Goal: Task Accomplishment & Management: Complete application form

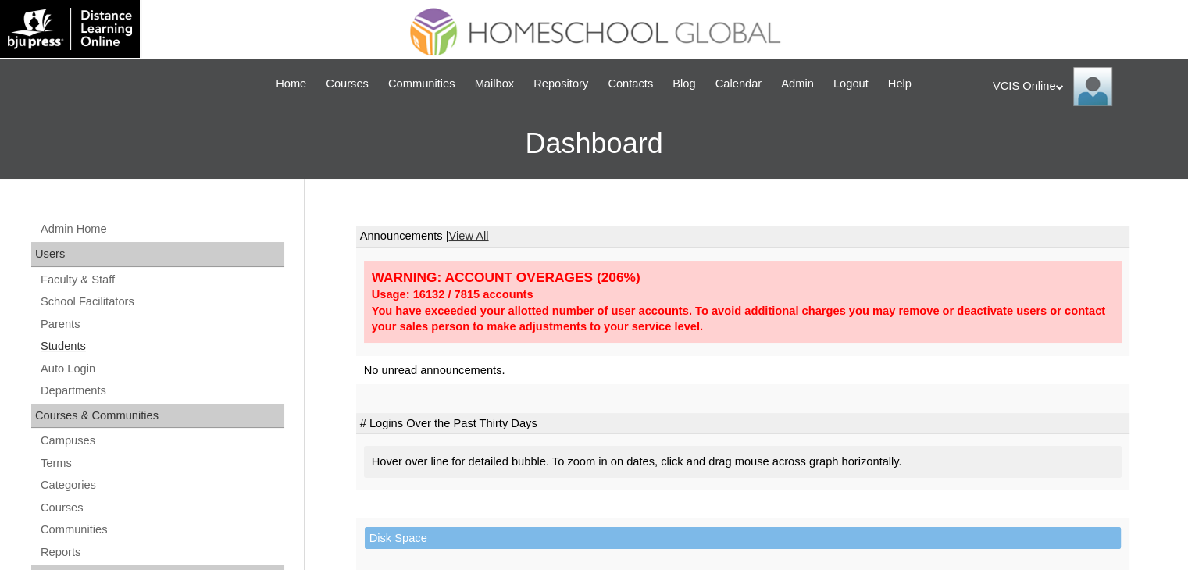
click at [80, 340] on link "Students" at bounding box center [161, 347] width 245 height 20
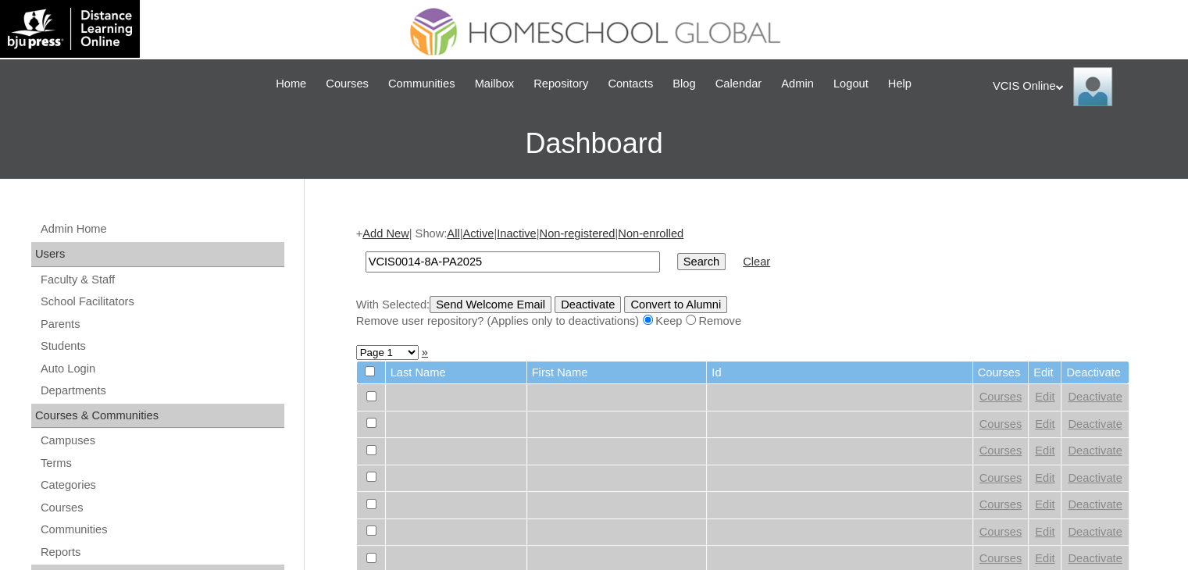
type input "VCIS0014-8A-PA2025"
click at [677, 263] on input "Search" at bounding box center [701, 261] width 48 height 17
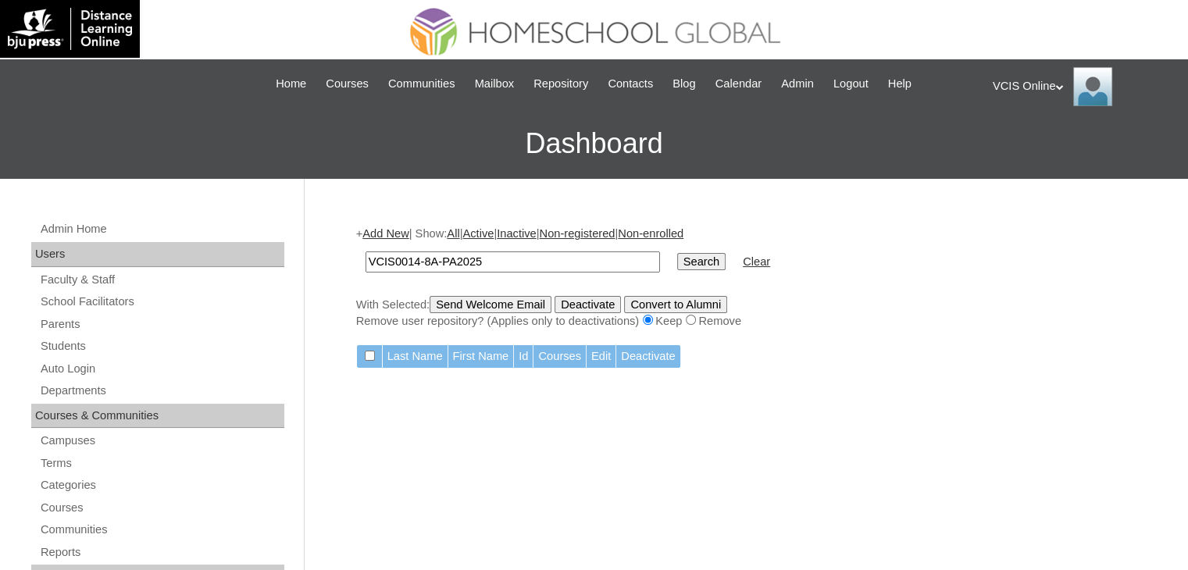
click at [677, 263] on input "Search" at bounding box center [701, 261] width 48 height 17
click at [405, 261] on input "VCIS0014-8A-PA2025" at bounding box center [512, 261] width 294 height 21
type input "VCIS001-8A-PA2025"
click at [677, 257] on input "Search" at bounding box center [701, 261] width 48 height 17
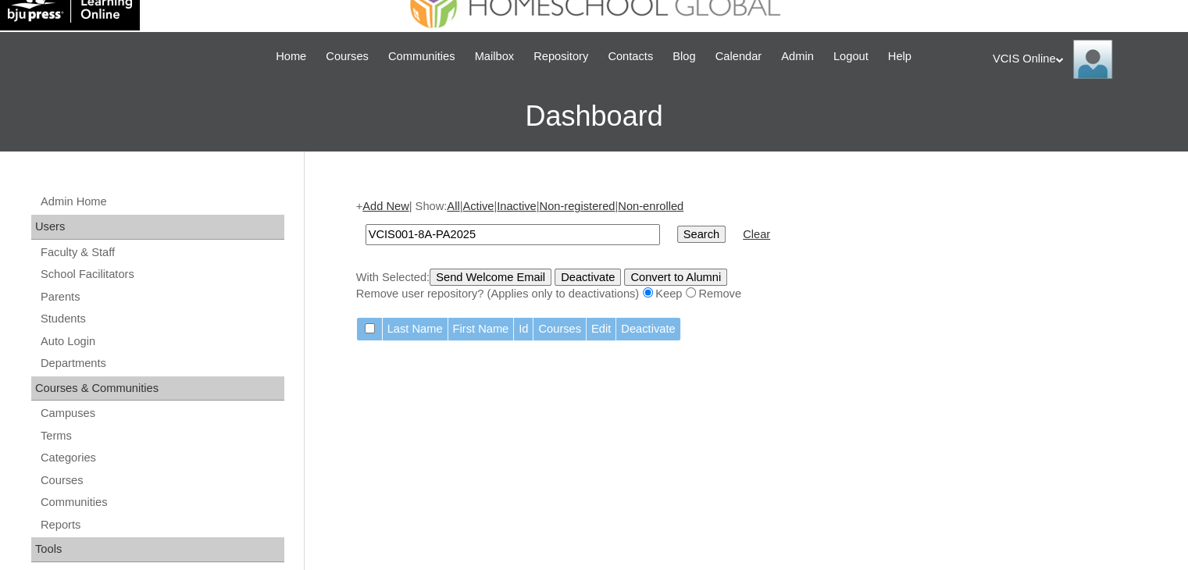
scroll to position [28, 0]
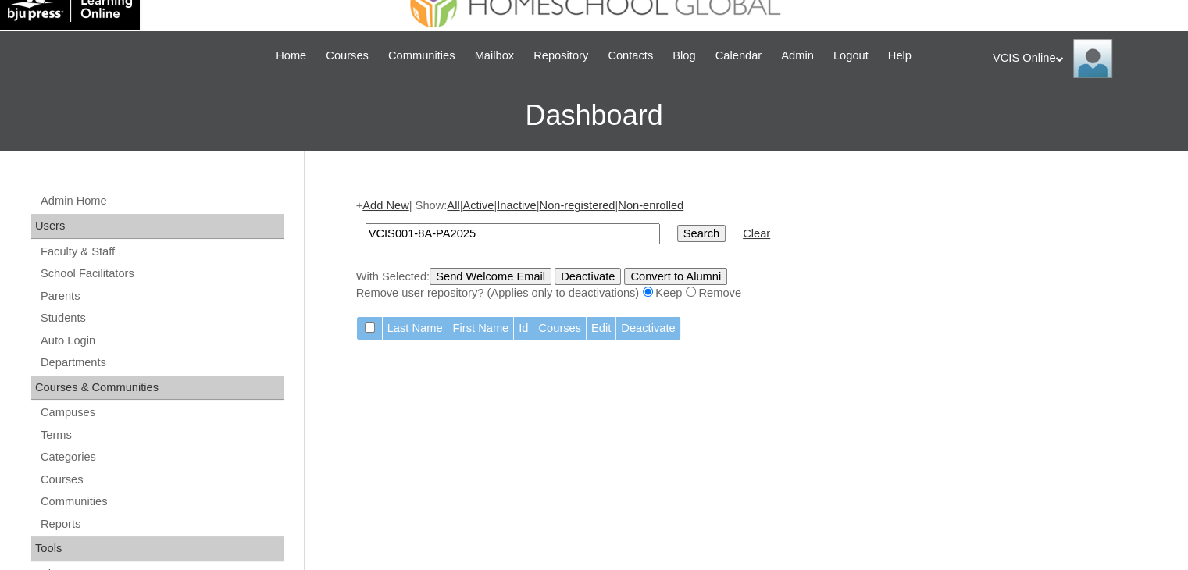
click at [677, 234] on input "Search" at bounding box center [701, 233] width 48 height 17
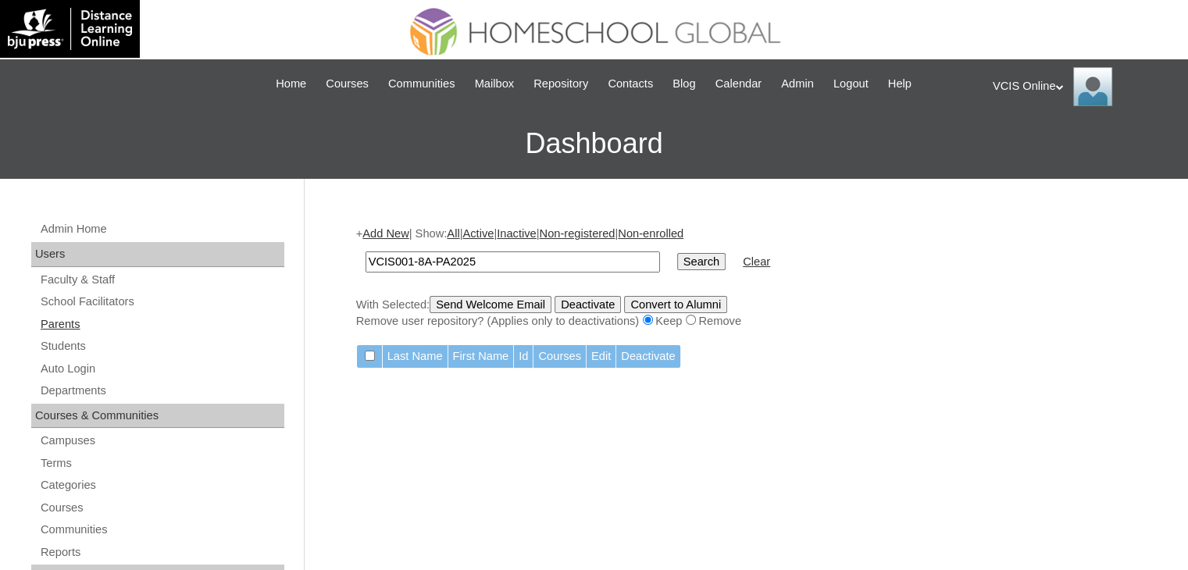
click at [74, 329] on link "Parents" at bounding box center [161, 325] width 245 height 20
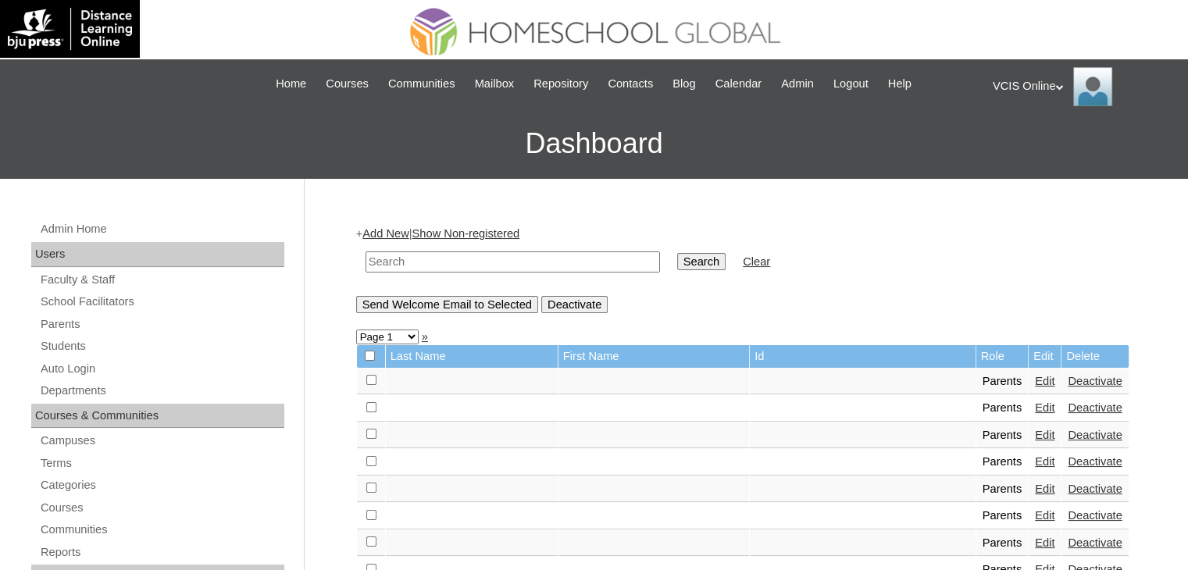
click at [440, 267] on input "text" at bounding box center [512, 261] width 294 height 21
paste input "VCIS0014-8A-PA2025"
type input "VCIS0014-8A-PA2025"
click at [677, 268] on input "Search" at bounding box center [701, 261] width 48 height 17
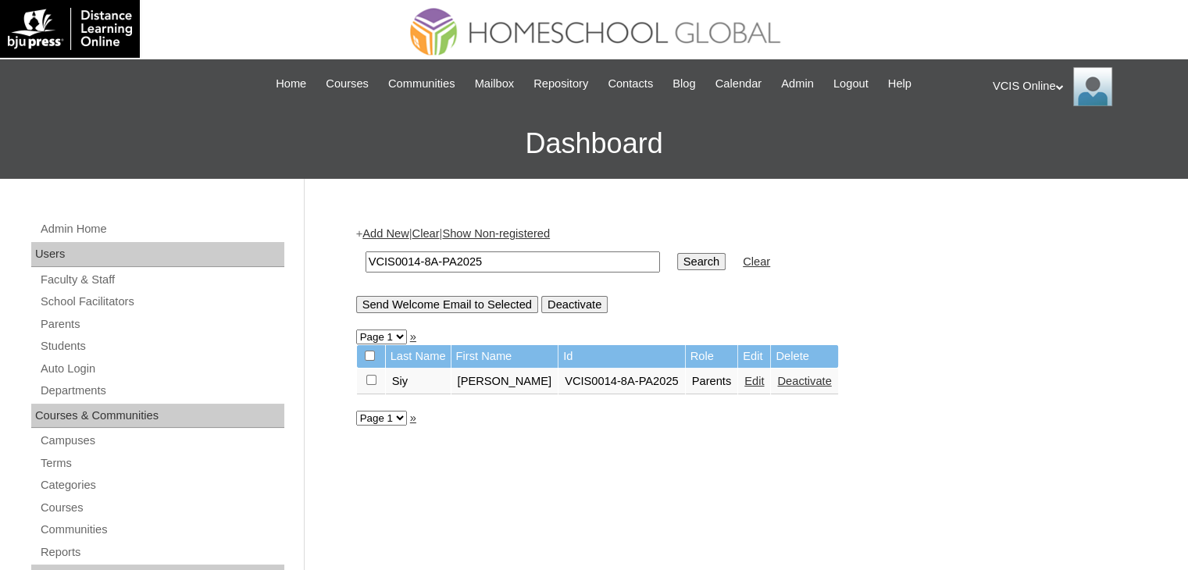
scroll to position [9, 0]
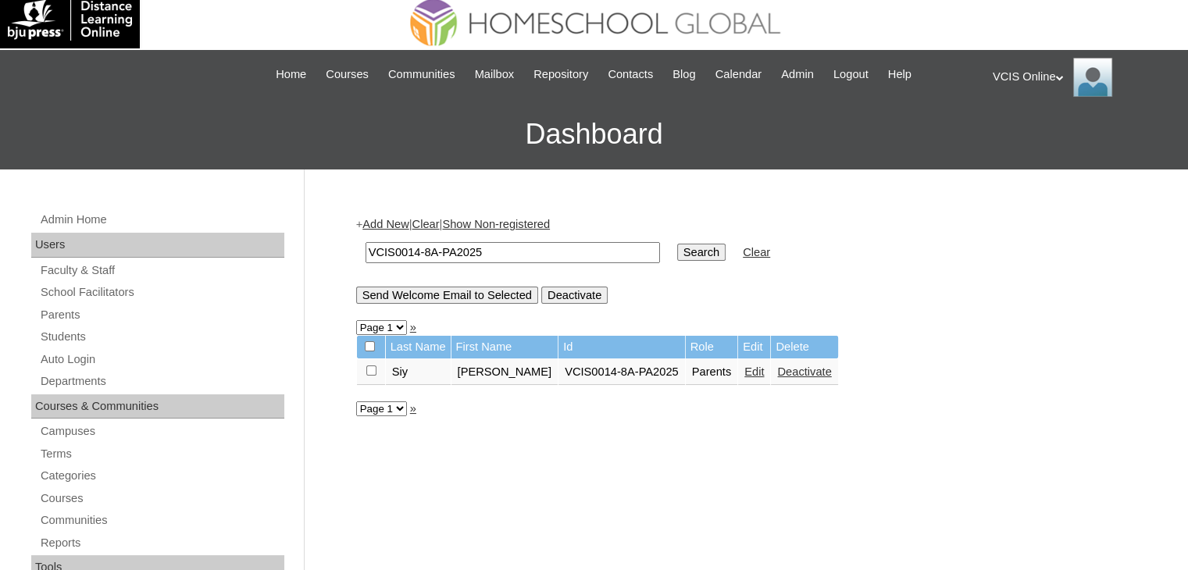
click at [454, 254] on input "VCIS0014-8A-PA2025" at bounding box center [512, 252] width 294 height 21
drag, startPoint x: 401, startPoint y: 237, endPoint x: 417, endPoint y: 251, distance: 21.1
click at [417, 251] on td "VCIS0014-8A-PA2025" at bounding box center [513, 252] width 310 height 37
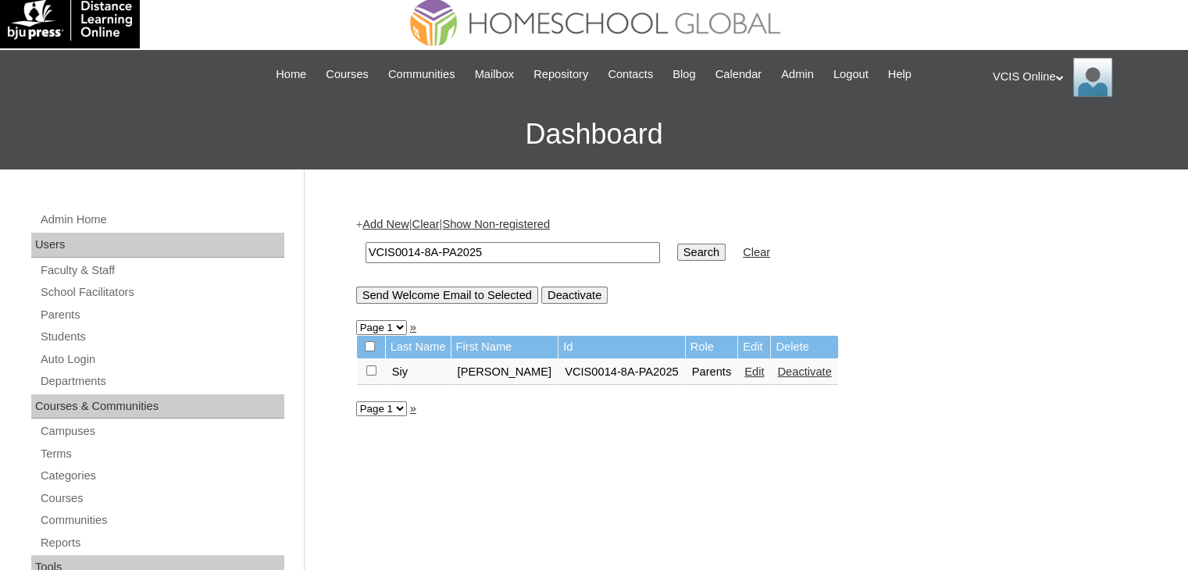
click at [417, 251] on input "VCIS0014-8A-PA2025" at bounding box center [512, 252] width 294 height 21
type input "VCIS001-8A-PA2025"
click at [677, 258] on input "Search" at bounding box center [701, 252] width 48 height 17
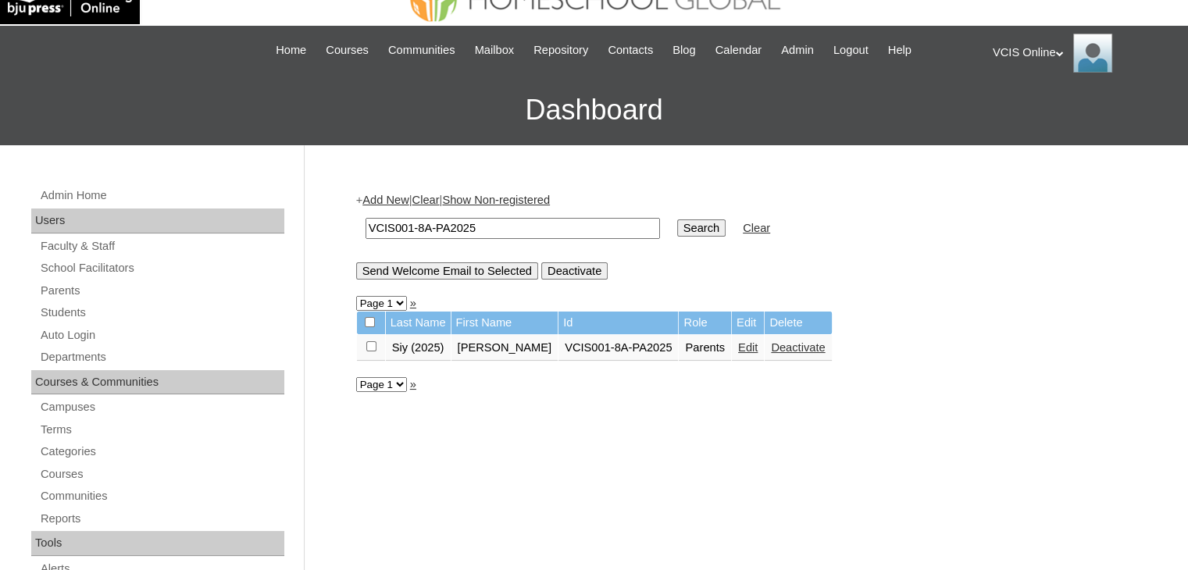
scroll to position [34, 0]
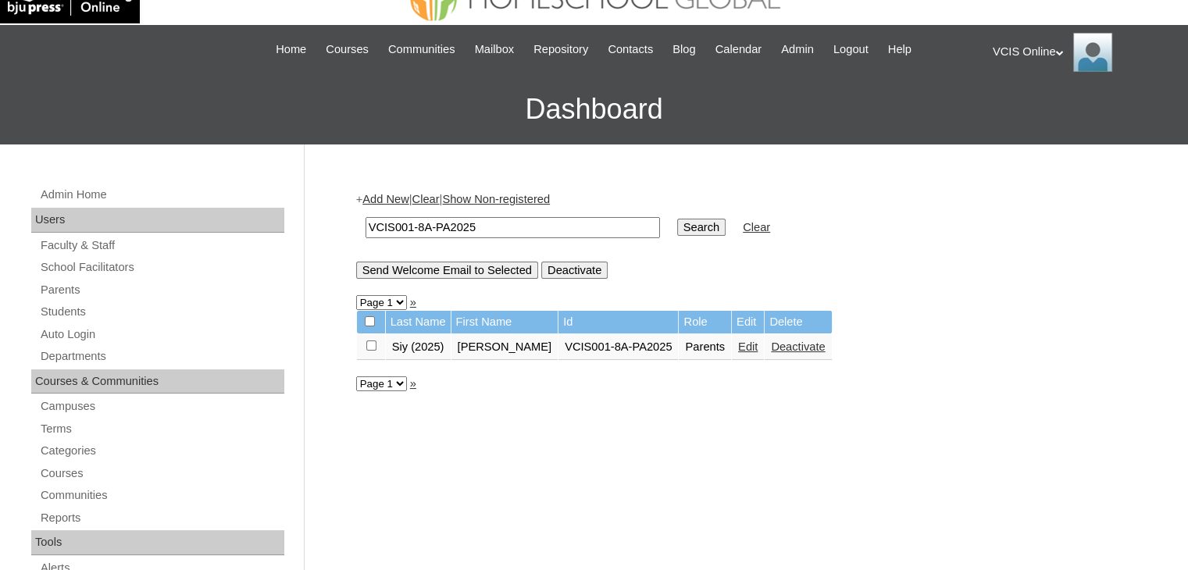
click at [777, 347] on link "Deactivate" at bounding box center [798, 346] width 54 height 12
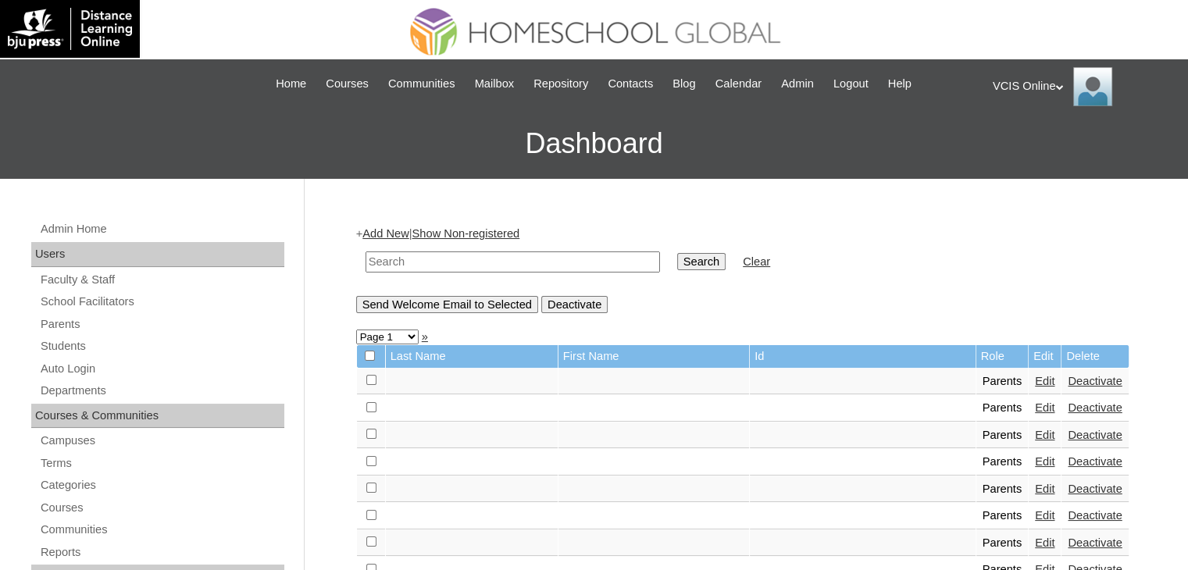
click at [448, 256] on input "text" at bounding box center [512, 261] width 294 height 21
paste input "VCIS0014-8A-SA2025"
type input "VCIS0014-8A-SA2025"
click at [677, 254] on input "Search" at bounding box center [701, 261] width 48 height 17
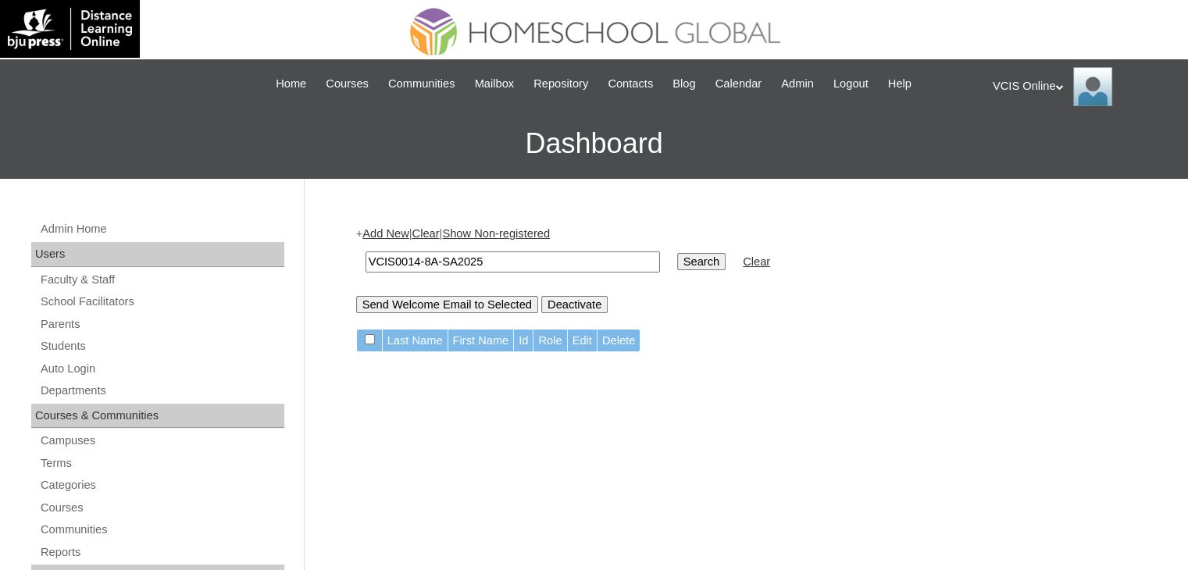
scroll to position [62, 0]
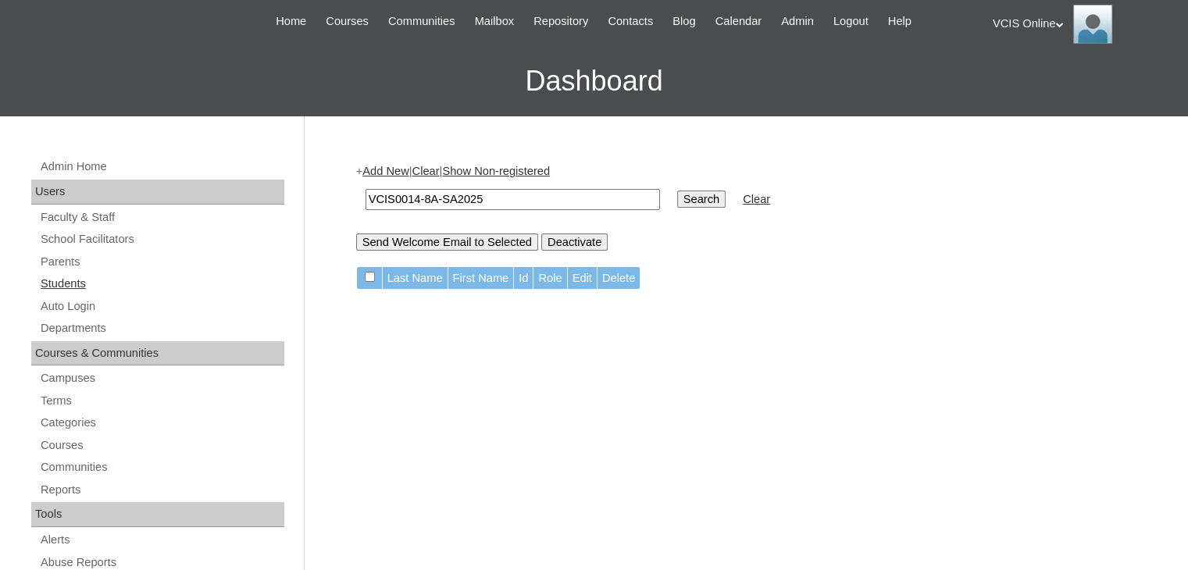
click at [66, 283] on link "Students" at bounding box center [161, 284] width 245 height 20
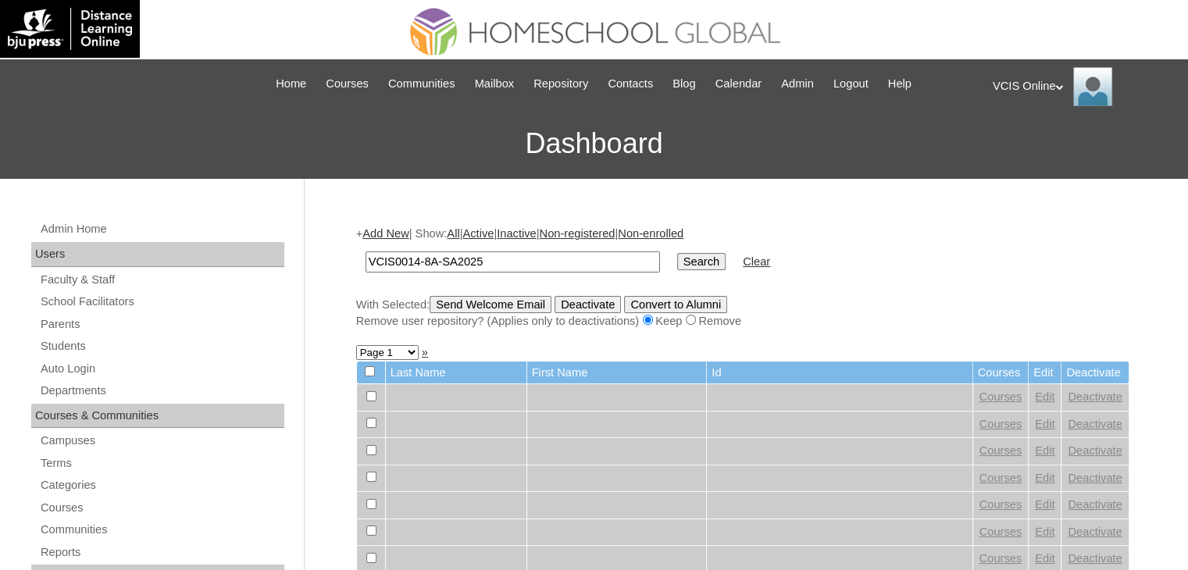
type input "VCIS0014-8A-SA2025"
click at [677, 258] on input "Search" at bounding box center [701, 261] width 48 height 17
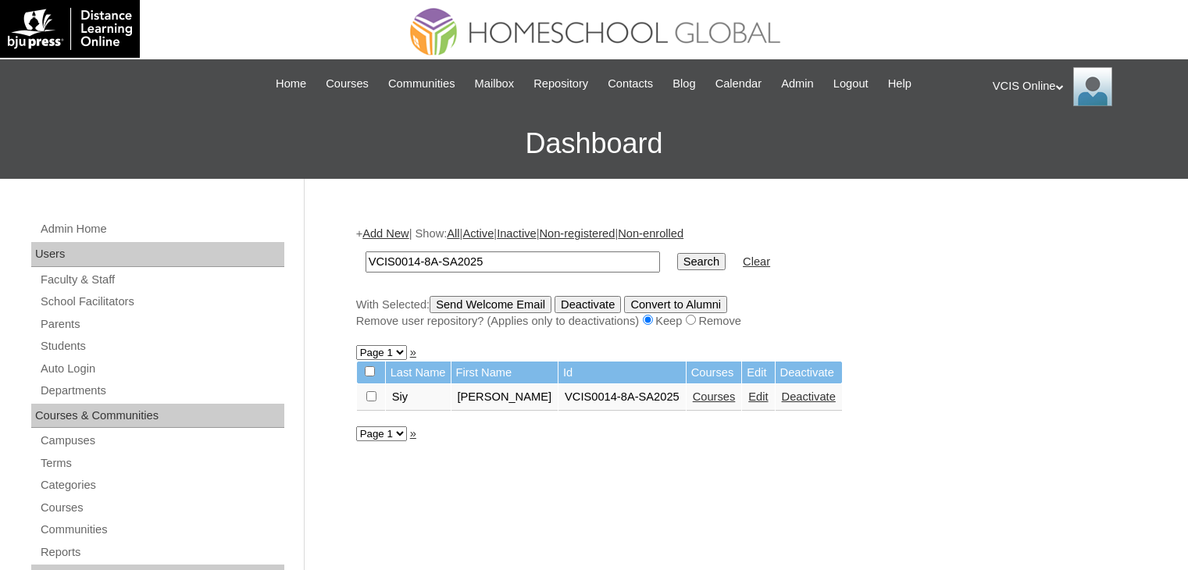
scroll to position [162, 0]
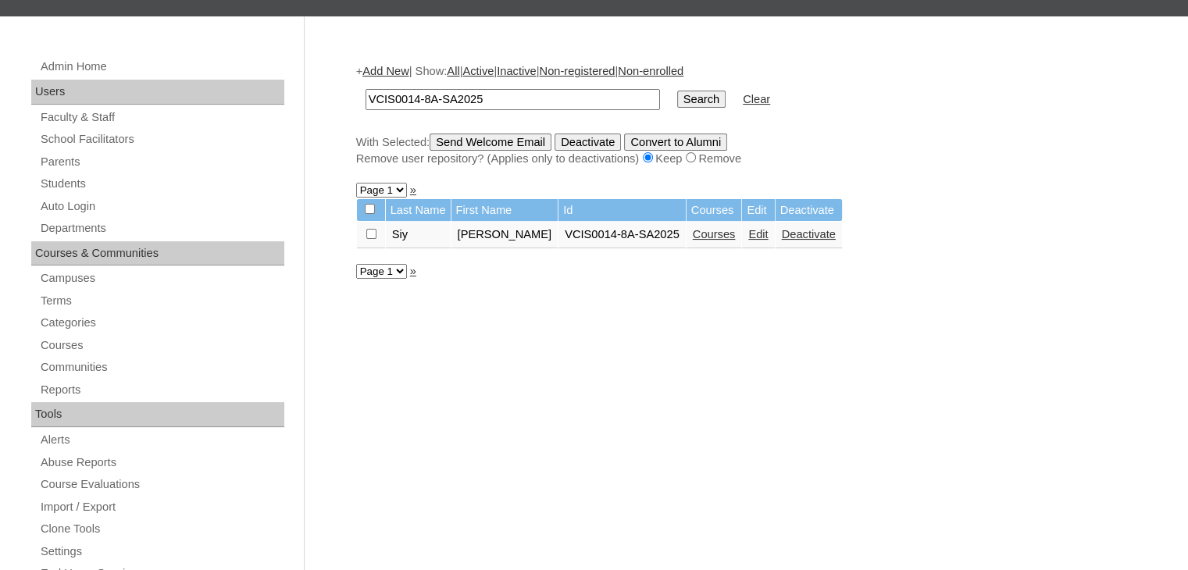
click at [748, 235] on link "Edit" at bounding box center [758, 234] width 20 height 12
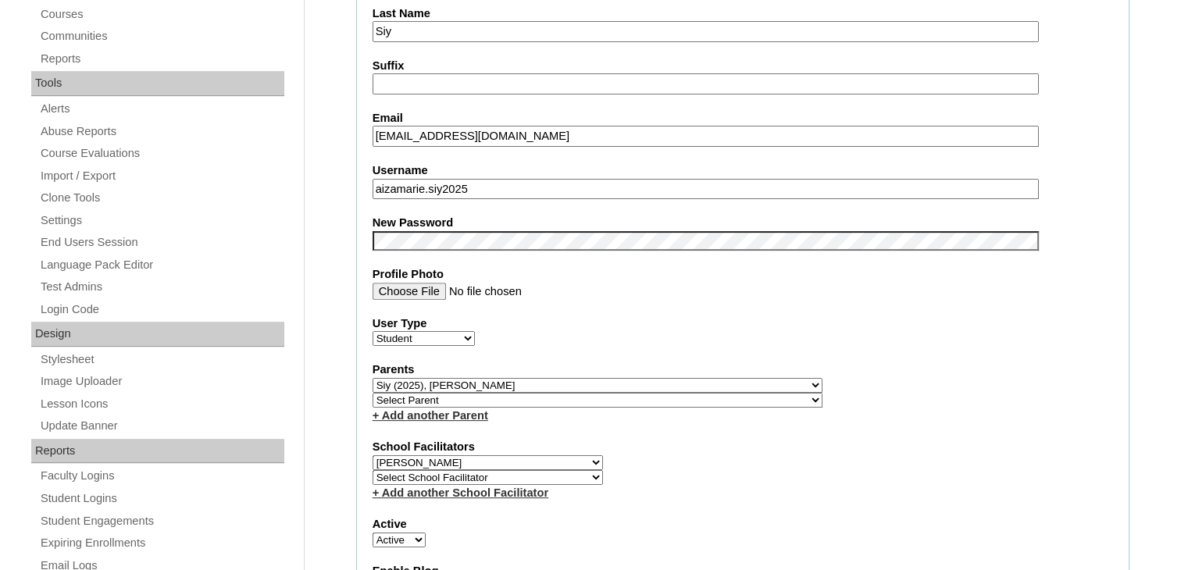
scroll to position [642, 0]
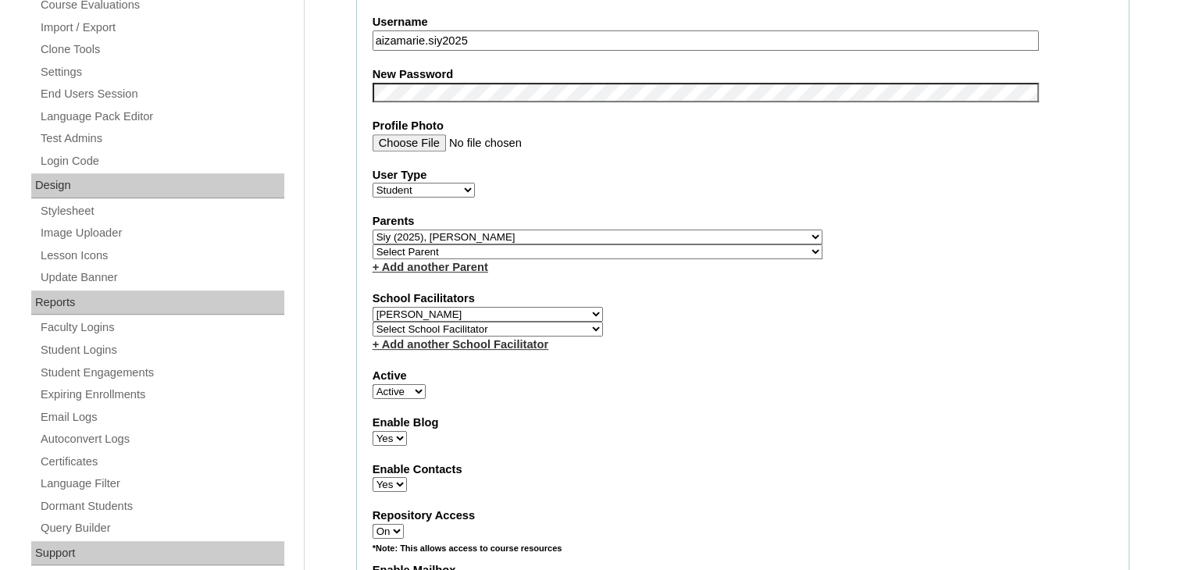
click at [525, 249] on select "Select Parent , , , , , , , , , , , , , , , , , , , , , , , , , , , , , , , , ,…" at bounding box center [597, 251] width 450 height 15
select select "38401"
click at [874, 231] on div "Parents Select Parent , , , , , , , , , , , , , , , , , , , , , , , , , , , , ,…" at bounding box center [742, 244] width 740 height 62
click at [634, 315] on div "School Facilitators Select School Facilitator [PERSON_NAME] [PERSON_NAME] [PERS…" at bounding box center [742, 321] width 740 height 62
click at [612, 230] on select "Select Parent , , , , , , , , , , , , , , , , , , , , , , , , , , , , , , , , ,…" at bounding box center [597, 237] width 450 height 15
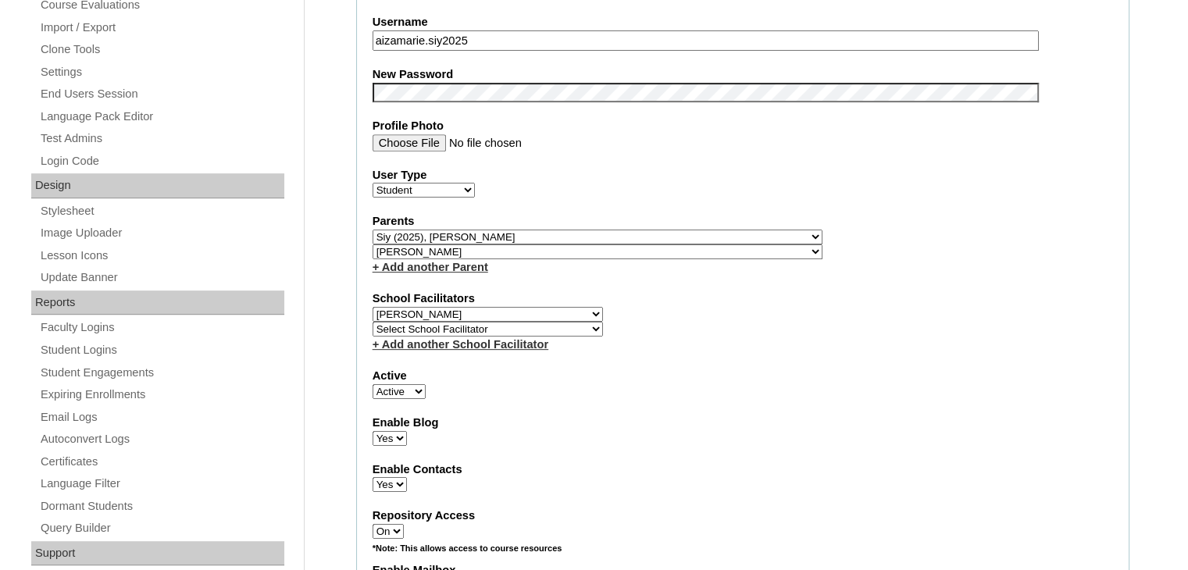
click at [642, 230] on select "Select Parent , , , , , , , , , , , , , , , , , , , , , , , , , , , , , , , , ,…" at bounding box center [597, 237] width 450 height 15
select select "42498"
click at [597, 232] on select "Select Parent , , , , , , , , , , , , , , , , , , , , , , , , , , , , , , , , ,…" at bounding box center [597, 237] width 450 height 15
click at [606, 231] on select "Select Parent , , , , , , , , , , , , , , , , , , , , , , , , , , , , , , , , ,…" at bounding box center [597, 237] width 450 height 15
drag, startPoint x: 622, startPoint y: 251, endPoint x: 765, endPoint y: 297, distance: 151.1
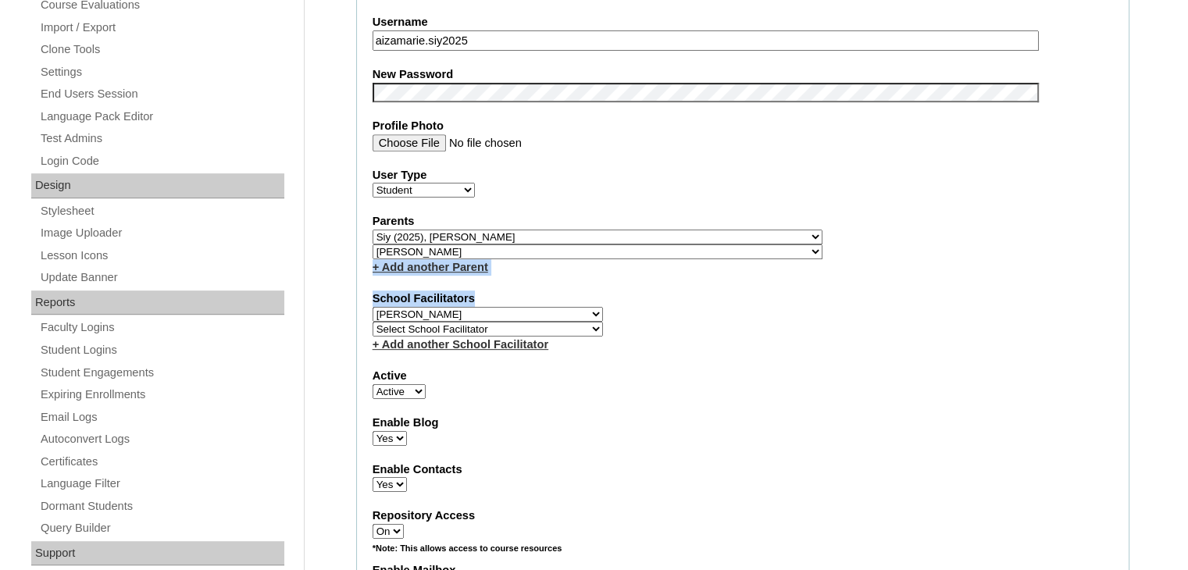
click at [628, 237] on fieldset "Account Information User Id VCIS0014-8A-SA2025 Title First Name [PERSON_NAME] M…" at bounding box center [742, 256] width 773 height 1280
click at [634, 230] on select "Select Parent , , , , , , , , , , , , , , , , , , , , , , , , , , , , , , , , ,…" at bounding box center [597, 237] width 450 height 15
click at [765, 297] on label "School Facilitators" at bounding box center [742, 298] width 740 height 16
click at [587, 233] on select "Select Parent , , , , , , , , , , , , , , , , , , , , , , , , , , , , , , , , ,…" at bounding box center [597, 237] width 450 height 15
select select
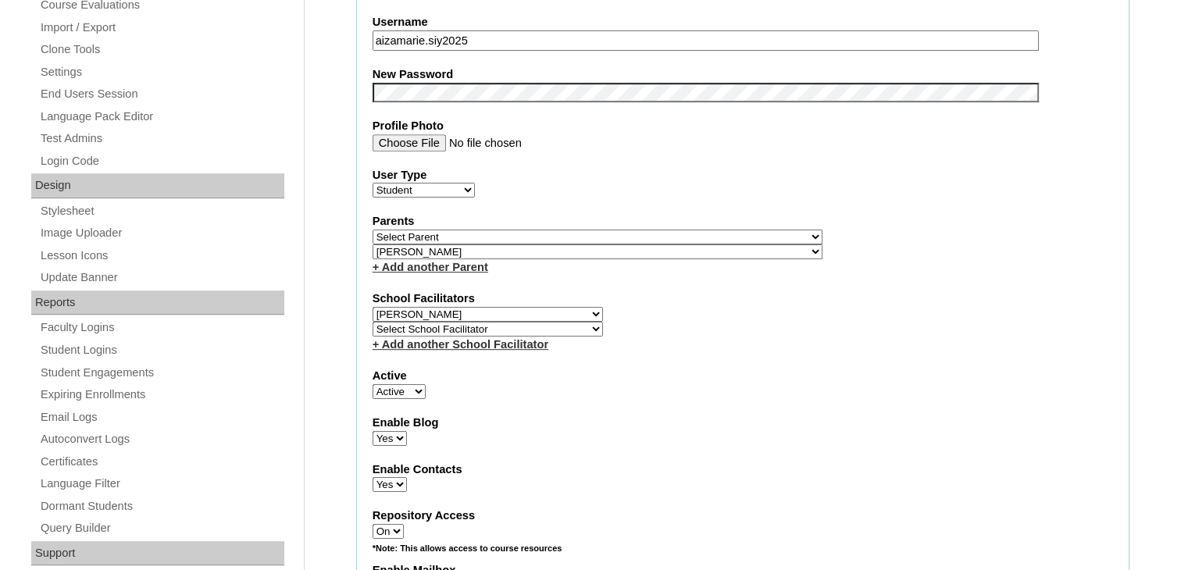
click at [372, 230] on select "Select Parent , , , , , , , , , , , , , , , , , , , , , , , , , , , , , , , , ,…" at bounding box center [597, 237] width 450 height 15
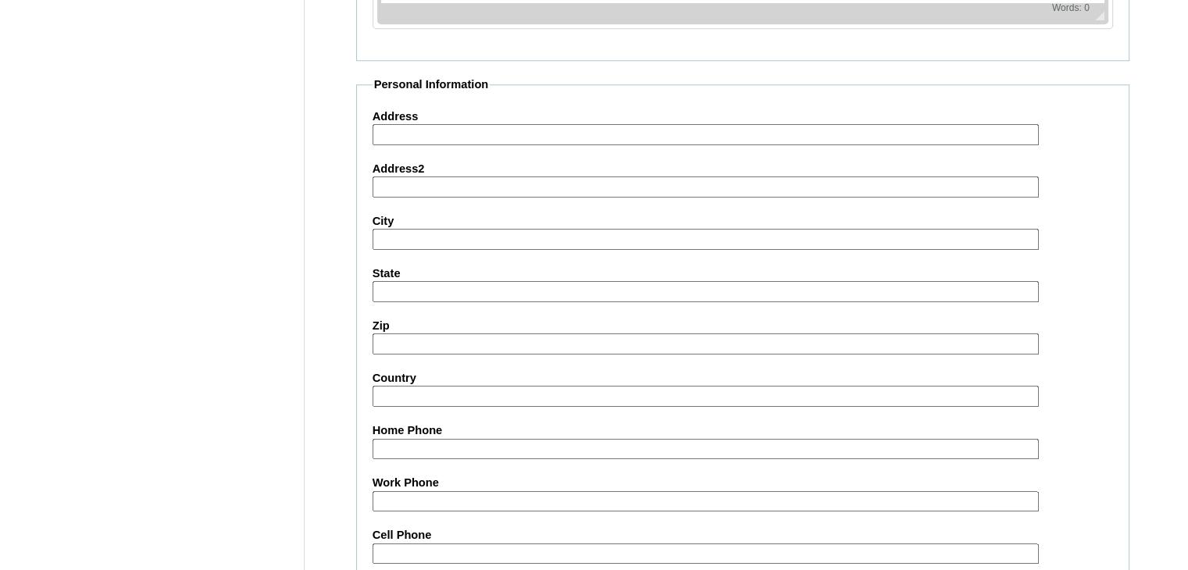
scroll to position [1807, 0]
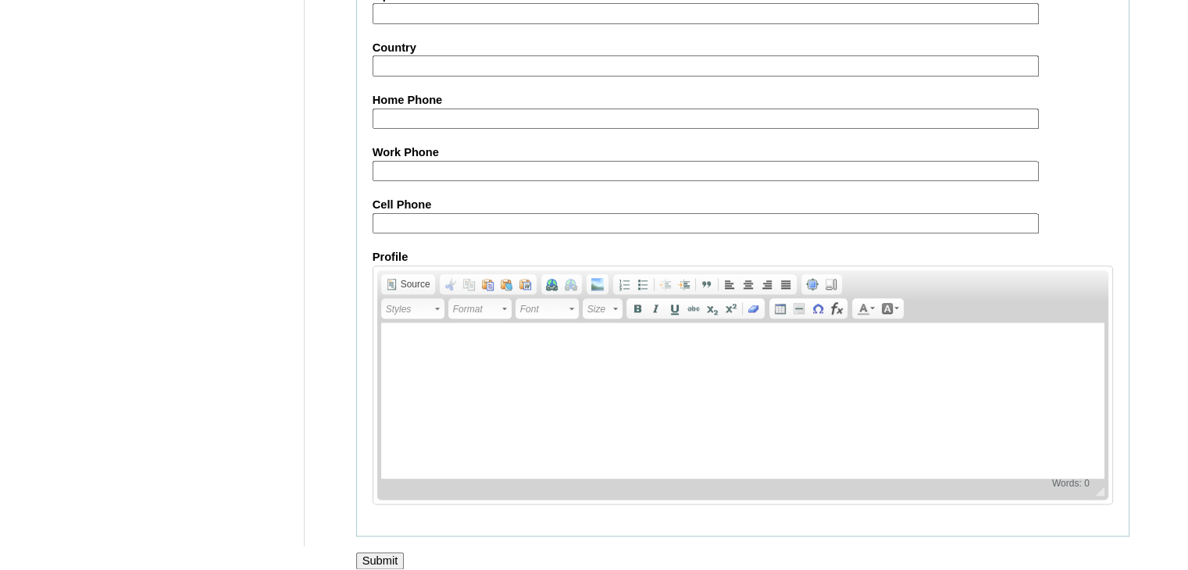
click at [386, 552] on input "Submit" at bounding box center [380, 560] width 48 height 17
